Goal: Task Accomplishment & Management: Use online tool/utility

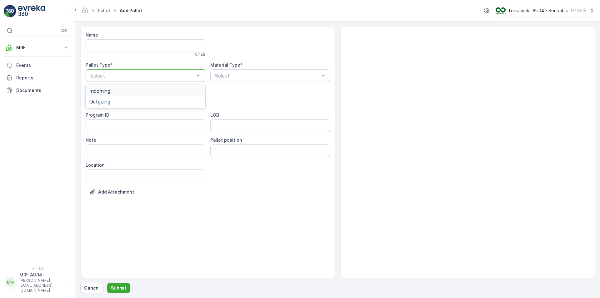
click at [205, 74] on div "Select" at bounding box center [146, 75] width 120 height 12
click at [171, 101] on div "Outgoing" at bounding box center [145, 102] width 112 height 6
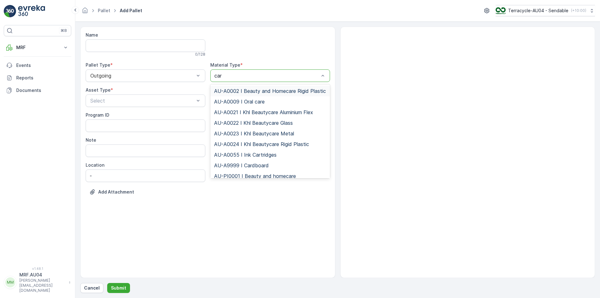
type input "card"
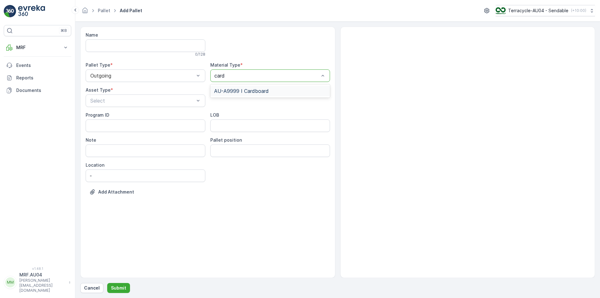
click at [253, 91] on span "AU-A9999 I Cardboard" at bounding box center [241, 91] width 55 height 6
click at [145, 99] on div at bounding box center [142, 101] width 105 height 6
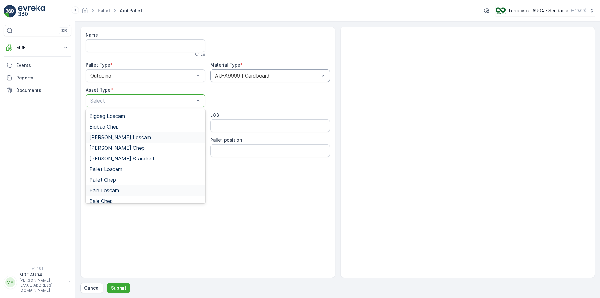
scroll to position [57, 0]
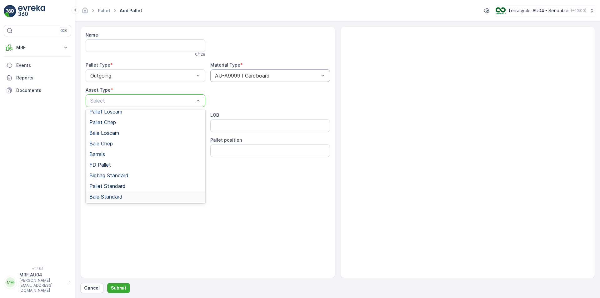
click at [116, 193] on div "Bale Standard" at bounding box center [146, 196] width 120 height 11
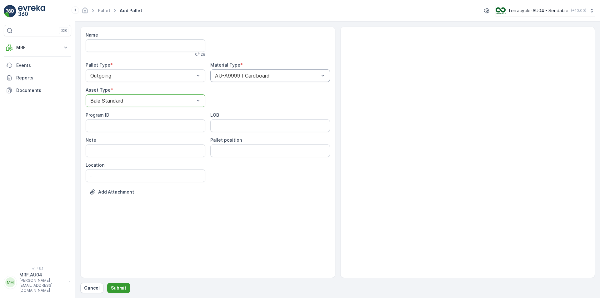
click at [120, 286] on p "Submit" at bounding box center [118, 287] width 15 height 6
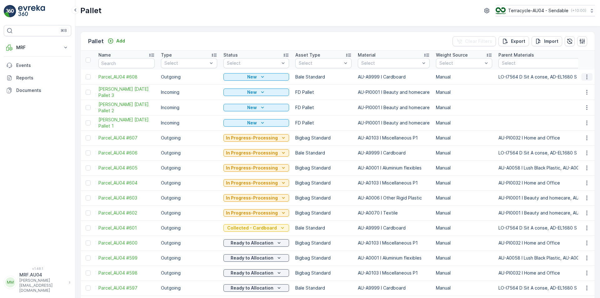
click at [585, 73] on button "button" at bounding box center [586, 76] width 11 height 7
click at [579, 94] on span "Edit Pallet" at bounding box center [571, 95] width 21 height 6
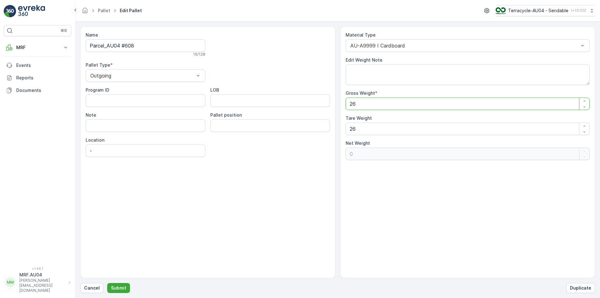
drag, startPoint x: 352, startPoint y: 104, endPoint x: 357, endPoint y: 105, distance: 5.8
click at [357, 105] on Weight "26" at bounding box center [467, 103] width 244 height 12
type Weight "2"
type Weight "-24"
type Weight "0"
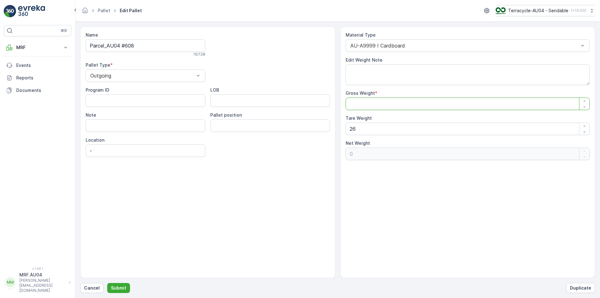
type Weight "6"
type Weight "-20"
type Weight "60"
type Weight "34"
type Weight "60.4"
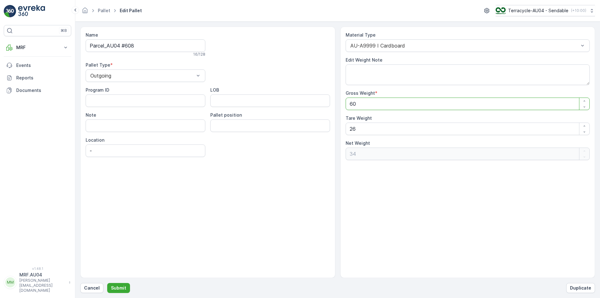
type Weight "34.4"
type Weight "60.4"
drag, startPoint x: 368, startPoint y: 133, endPoint x: 83, endPoint y: 181, distance: 289.4
click at [141, 170] on div "Name Parcel_AU04 #608 16 / 128 Pallet Type * Outgoing Program ID LOB Note Palle…" at bounding box center [337, 152] width 514 height 251
type Weight "6"
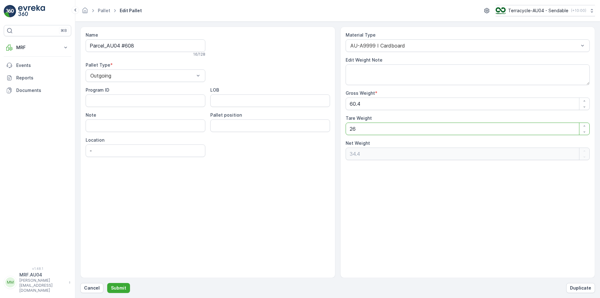
type Weight "54.4"
type Weight "60"
type Weight "0.4"
type Weight "60.54"
type Weight "-0.14"
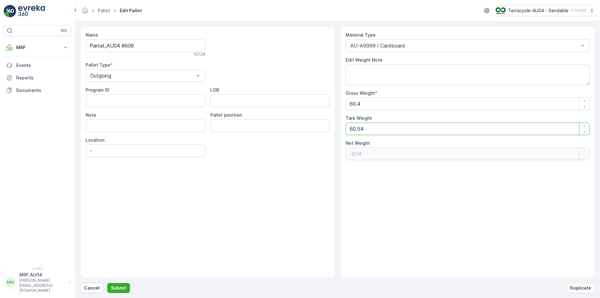
type Weight "60.5"
type Weight "-0.1"
type Weight "60"
type Weight "0.4"
type Weight "60.6"
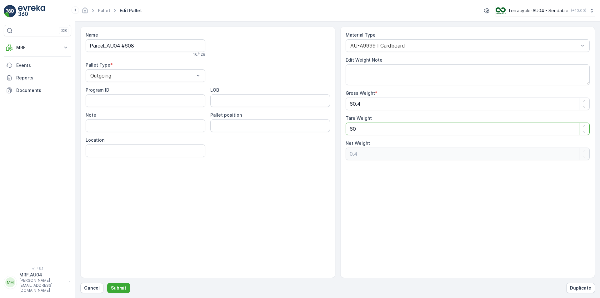
type Weight "-0.2"
type Weight "60"
type Weight "0.4"
type Weight "60.4"
type Weight "0"
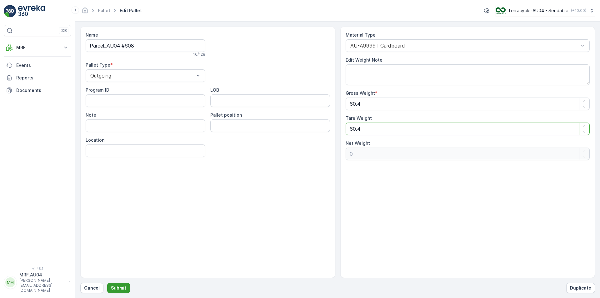
type Weight "60.4"
click at [118, 283] on button "Submit" at bounding box center [118, 288] width 23 height 10
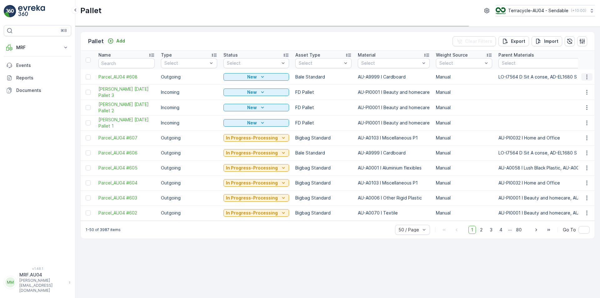
click at [590, 78] on button "button" at bounding box center [586, 76] width 11 height 7
click at [569, 122] on span "Print QR" at bounding box center [569, 121] width 17 height 6
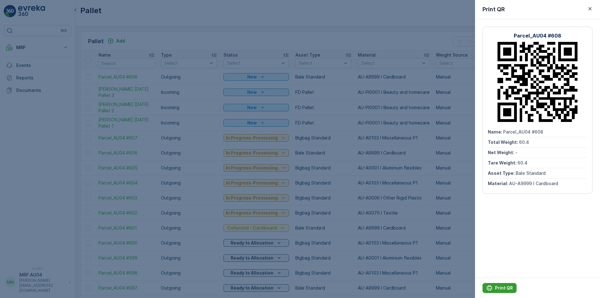
click at [508, 287] on p "Print QR" at bounding box center [504, 287] width 18 height 6
click at [43, 55] on div at bounding box center [300, 149] width 600 height 298
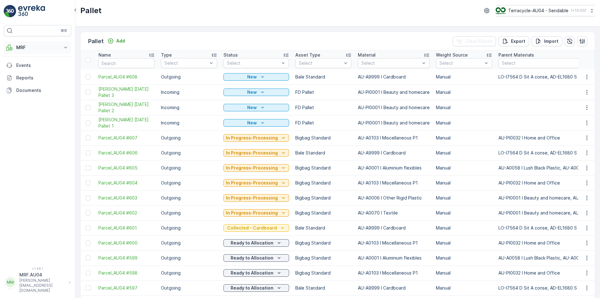
click at [60, 49] on button "MRF" at bounding box center [37, 47] width 67 height 12
drag, startPoint x: 24, startPoint y: 89, endPoint x: 25, endPoint y: 86, distance: 3.2
drag, startPoint x: 24, startPoint y: 83, endPoint x: 29, endPoint y: 85, distance: 5.5
click at [29, 85] on p "Process" at bounding box center [24, 84] width 17 height 6
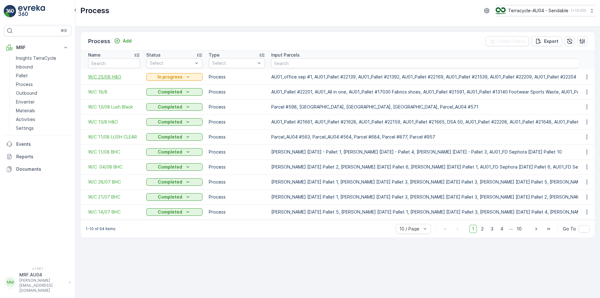
click at [119, 77] on span "W/C 25/08 H&O" at bounding box center [114, 77] width 52 height 6
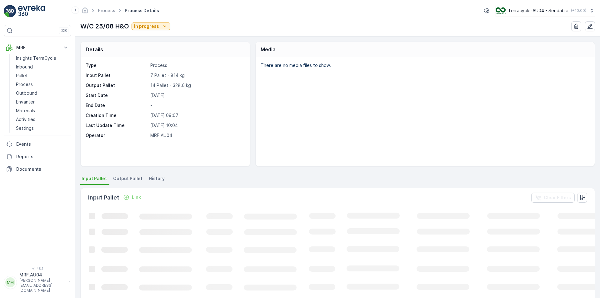
click at [125, 184] on li "Output Pallet" at bounding box center [128, 179] width 33 height 11
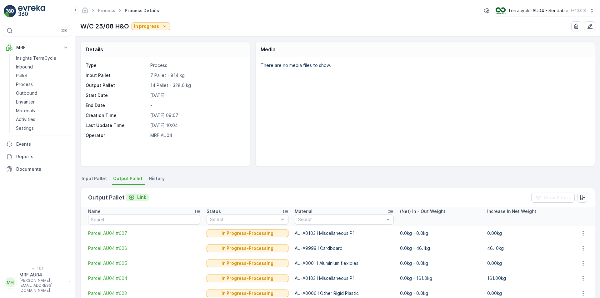
click at [138, 196] on p "Link" at bounding box center [141, 197] width 9 height 6
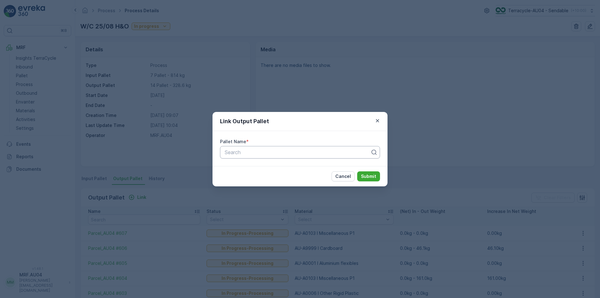
click at [259, 151] on div at bounding box center [297, 152] width 147 height 6
type input "v"
paste input "Parcel_AU04 #608"
type input "Parcel_AU04 #608"
click at [264, 166] on span "Parcel_AU04 #608" at bounding box center [246, 168] width 44 height 6
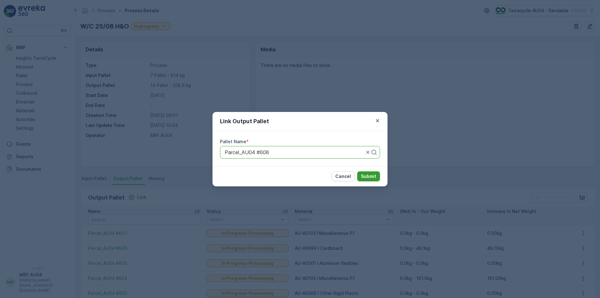
click at [363, 172] on button "Submit" at bounding box center [368, 176] width 23 height 10
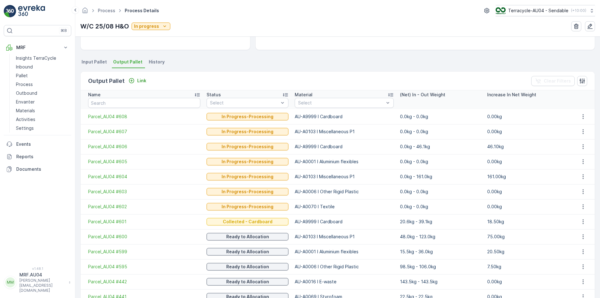
scroll to position [117, 0]
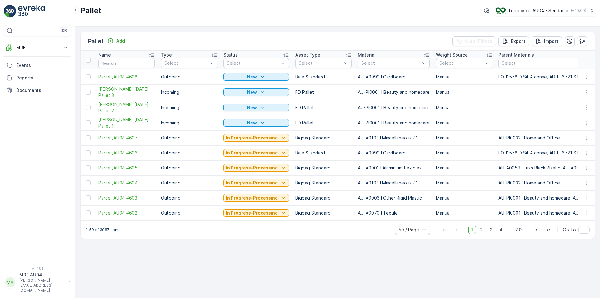
click at [138, 76] on span "Parcel_AU04 #608" at bounding box center [126, 77] width 56 height 6
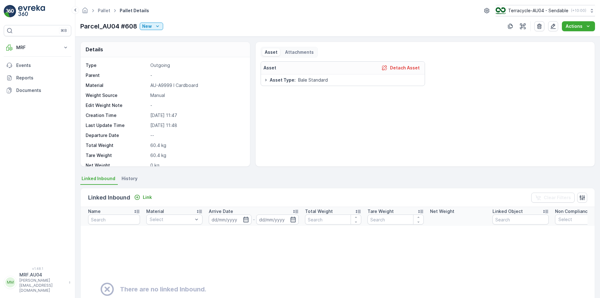
click at [118, 25] on p "Parcel_AU04 #608" at bounding box center [108, 26] width 57 height 9
copy p "Parcel_AU04 #608"
